Goal: Task Accomplishment & Management: Use online tool/utility

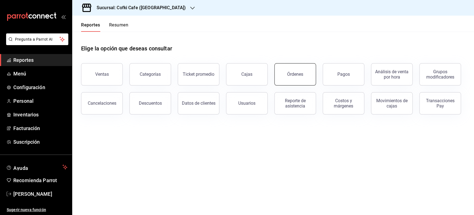
click at [289, 76] on div "Órdenes" at bounding box center [295, 73] width 16 height 5
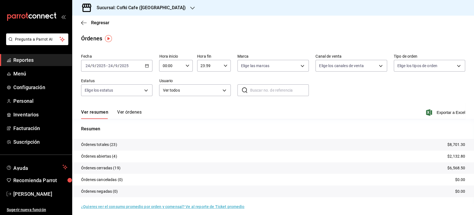
click at [123, 113] on button "Ver órdenes" at bounding box center [129, 113] width 24 height 9
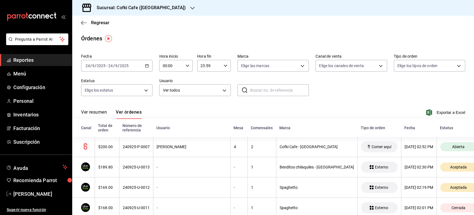
click at [100, 110] on button "Ver resumen" at bounding box center [94, 113] width 26 height 9
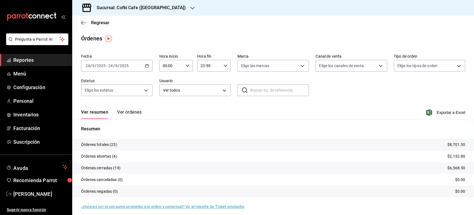
click at [148, 6] on h3 "Sucursal: Cofki Cafe ([GEOGRAPHIC_DATA])" at bounding box center [139, 7] width 94 height 7
click at [133, 27] on div "Cofki Kid-Friendly Café (MTY)" at bounding box center [113, 24] width 83 height 13
click at [133, 110] on button "Ver órdenes" at bounding box center [129, 113] width 24 height 9
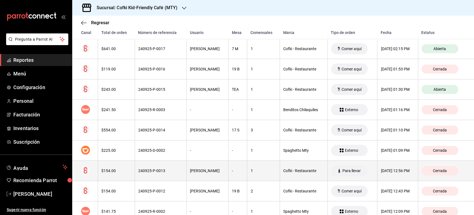
scroll to position [350, 0]
